Goal: Task Accomplishment & Management: Manage account settings

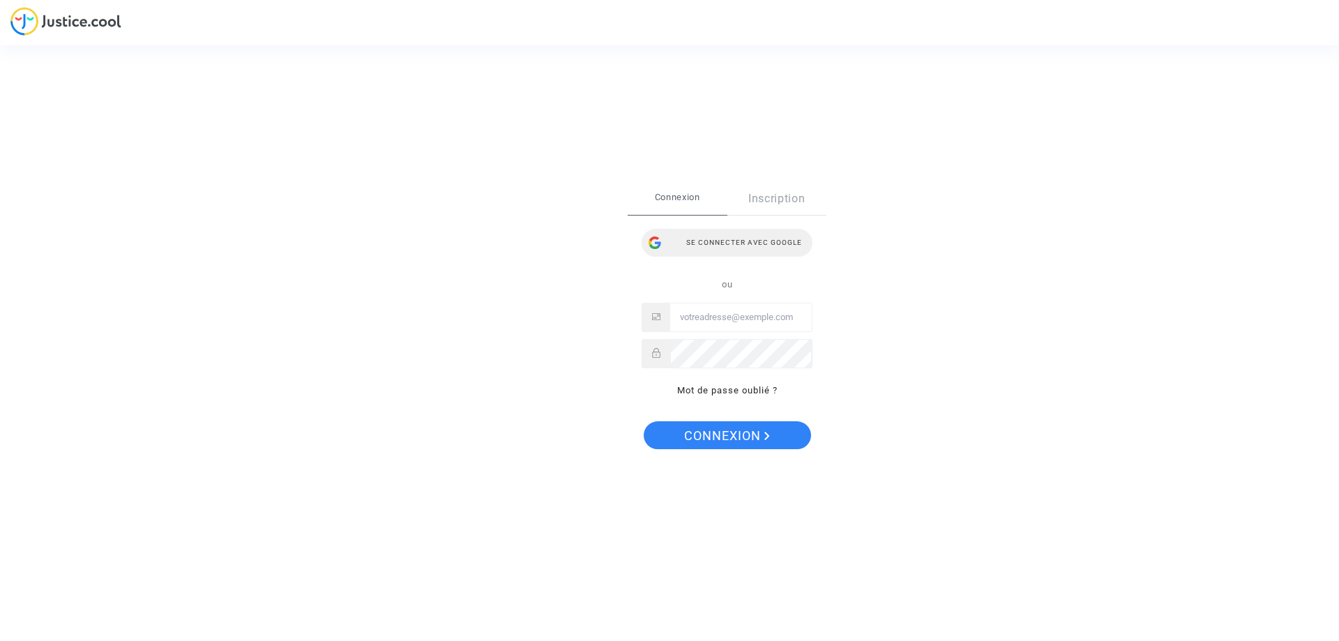
click at [717, 233] on div "Se connecter avec Google" at bounding box center [727, 243] width 171 height 28
click at [741, 318] on input "Email" at bounding box center [741, 317] width 142 height 28
type input "[EMAIL_ADDRESS][PERSON_NAME][DOMAIN_NAME]"
click at [644, 421] on button "Connexion" at bounding box center [727, 435] width 167 height 28
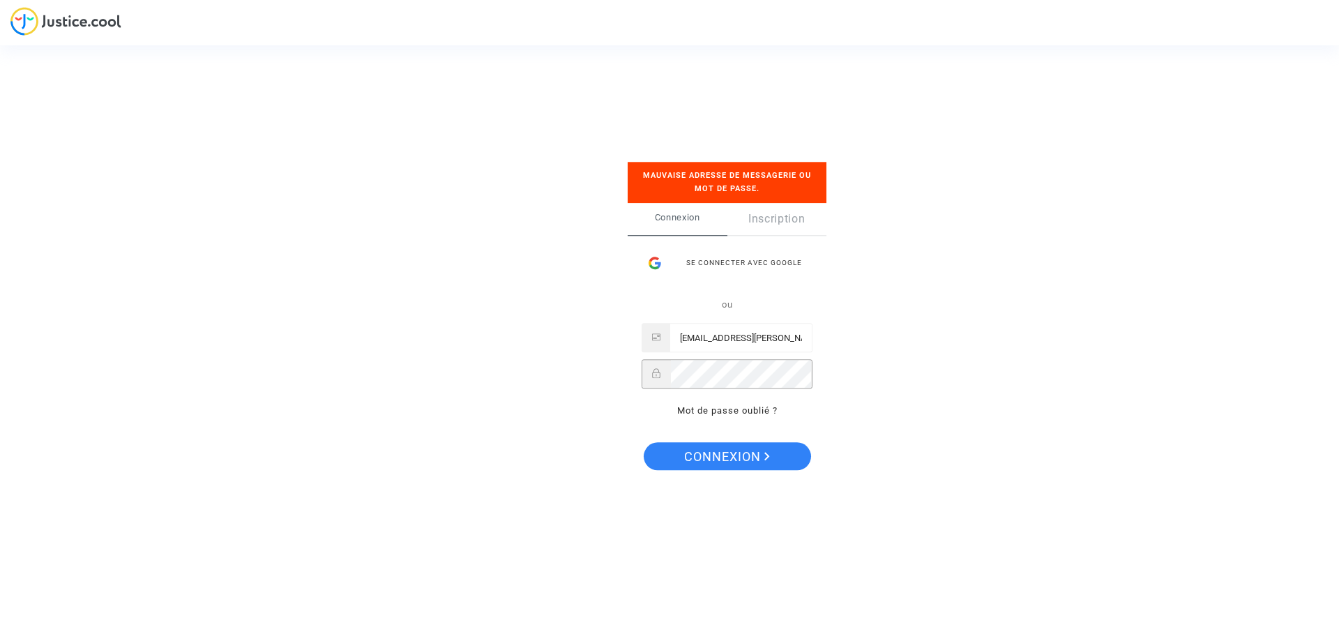
click at [644, 442] on button "Connexion" at bounding box center [727, 456] width 167 height 28
click at [722, 260] on div "Se connecter avec Google" at bounding box center [727, 263] width 171 height 28
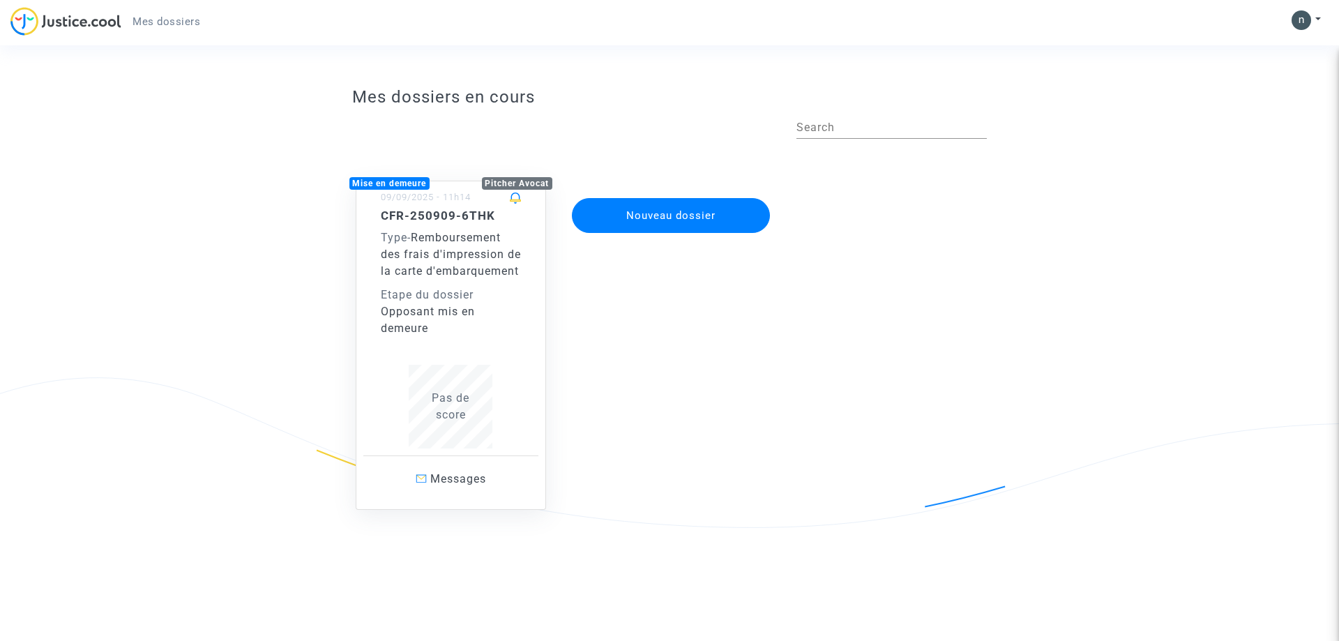
click at [433, 265] on span "Remboursement des frais d'impression de la carte d'embarquement" at bounding box center [451, 254] width 140 height 47
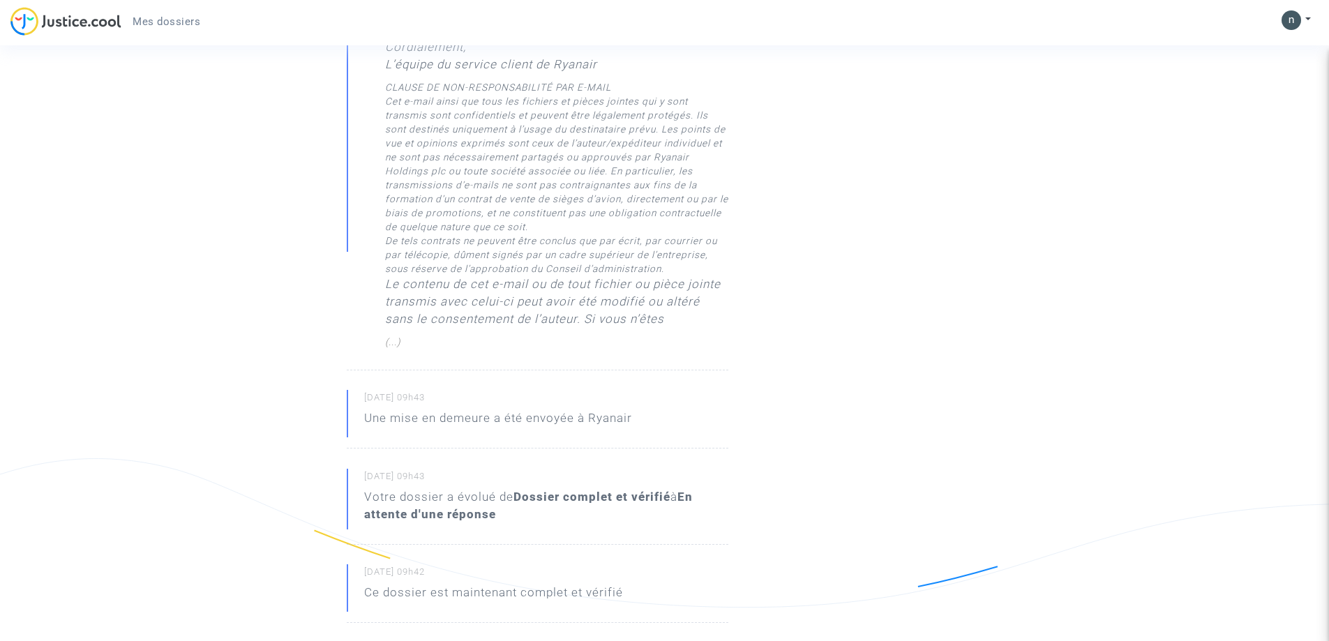
scroll to position [1605, 0]
